Goal: Task Accomplishment & Management: Manage account settings

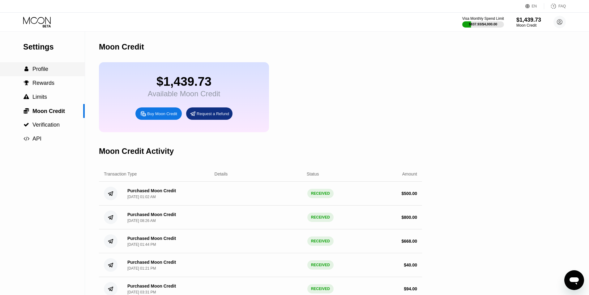
click at [50, 72] on div " Profile" at bounding box center [42, 69] width 85 height 6
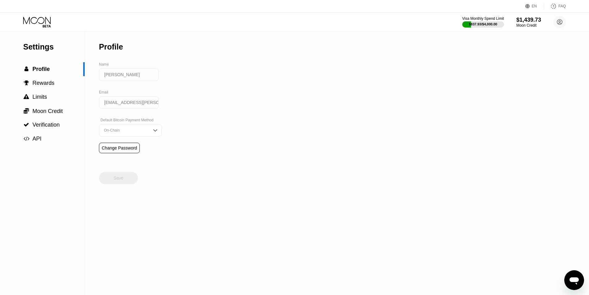
click at [527, 23] on div "Moon Credit" at bounding box center [529, 25] width 25 height 4
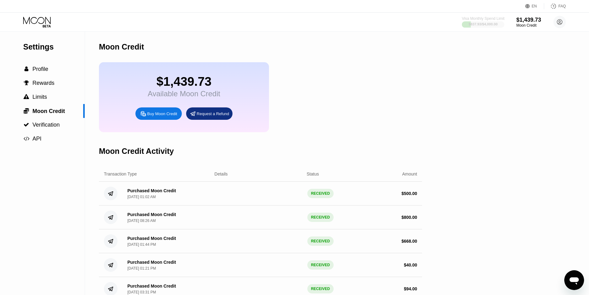
click at [488, 19] on div "Visa Monthly Spend Limit" at bounding box center [483, 18] width 43 height 4
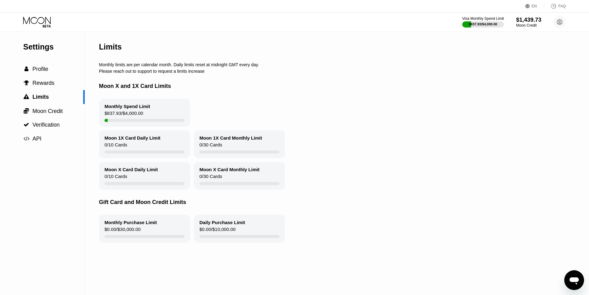
click at [530, 23] on div "Moon Credit" at bounding box center [528, 25] width 25 height 4
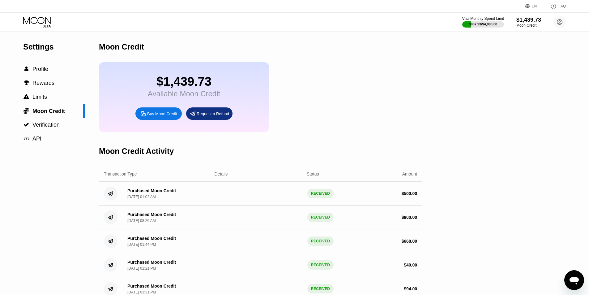
click at [173, 94] on div "Available Moon Credit" at bounding box center [184, 93] width 72 height 9
click at [147, 193] on div "Purchased Moon Credit" at bounding box center [151, 190] width 49 height 5
click at [554, 21] on circle at bounding box center [560, 22] width 12 height 12
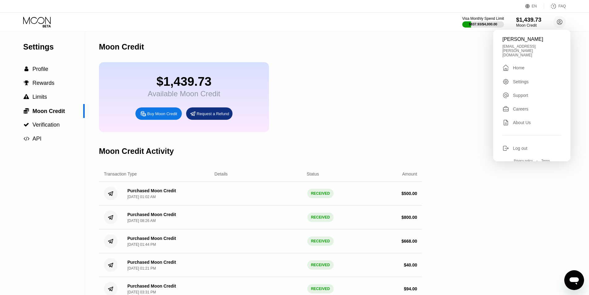
click at [528, 20] on div "$1,439.73" at bounding box center [528, 19] width 25 height 6
click at [495, 23] on div "$837.93 / $4,000.00" at bounding box center [483, 24] width 29 height 4
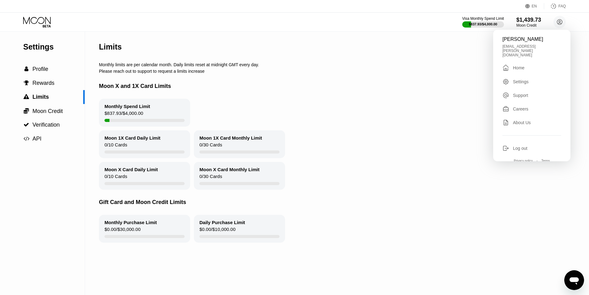
click at [129, 109] on div "Monthly Spend Limit" at bounding box center [128, 106] width 46 height 5
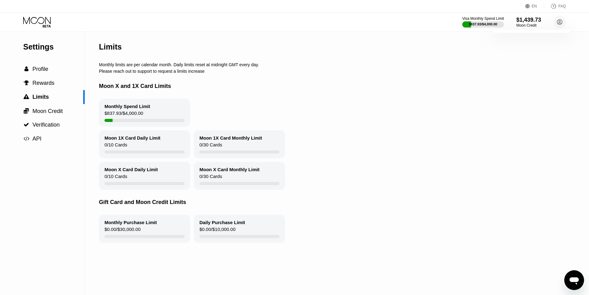
click at [118, 82] on div "Moon X and 1X Card Limits" at bounding box center [334, 86] width 471 height 25
click at [106, 51] on div "Limits" at bounding box center [110, 46] width 23 height 9
click at [42, 72] on span "Profile" at bounding box center [40, 69] width 16 height 6
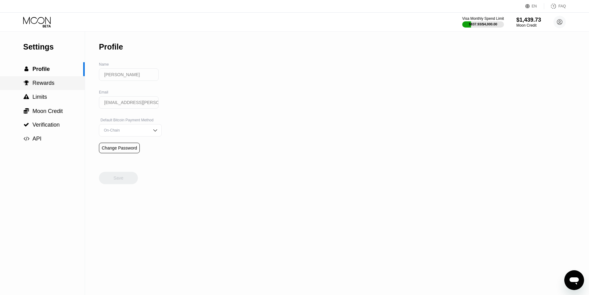
click at [44, 85] on span "Rewards" at bounding box center [43, 83] width 22 height 6
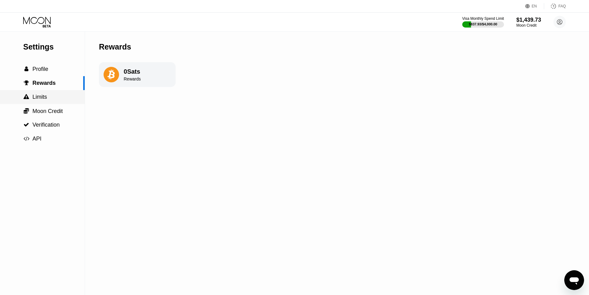
click at [44, 97] on span "Limits" at bounding box center [39, 97] width 15 height 6
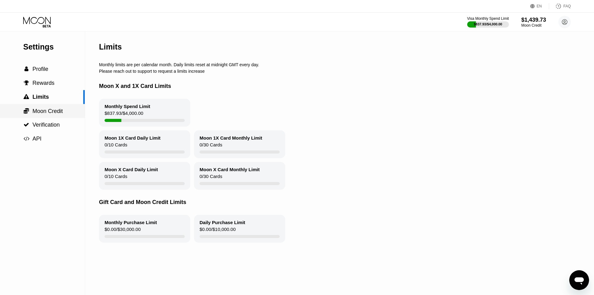
click at [45, 111] on span "Moon Credit" at bounding box center [47, 111] width 30 height 6
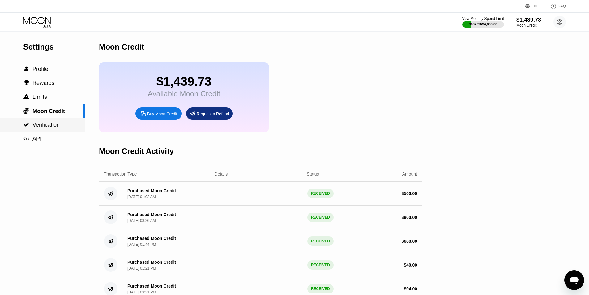
click at [46, 127] on span "Verification" at bounding box center [45, 125] width 27 height 6
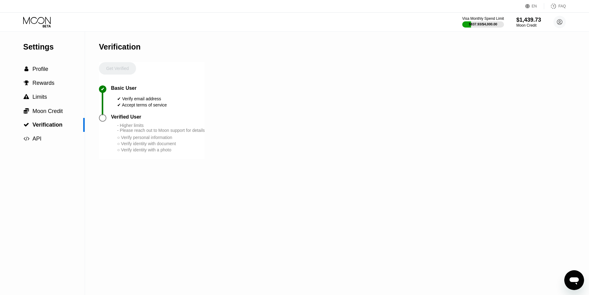
click at [43, 18] on icon at bounding box center [37, 22] width 29 height 11
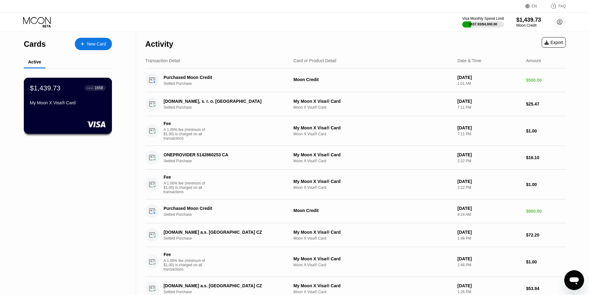
click at [70, 96] on div "$1,439.73 ● ● ● ● 1658 My Moon X Visa® Card" at bounding box center [68, 96] width 76 height 24
